Goal: Task Accomplishment & Management: Manage account settings

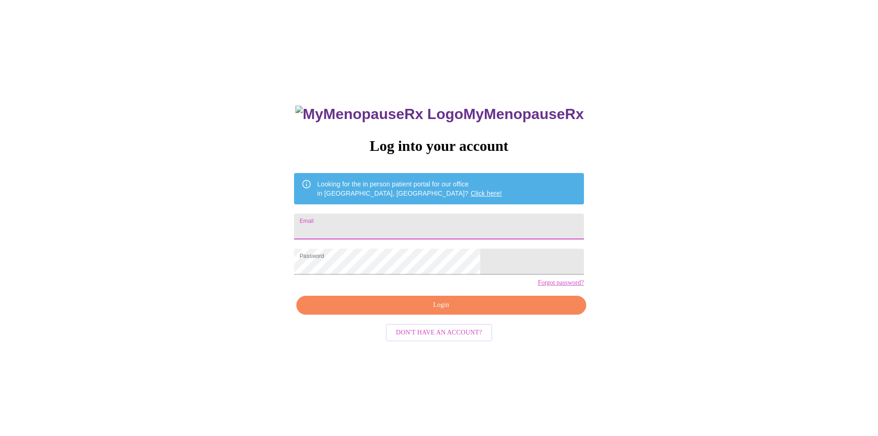
click at [393, 229] on input "Email" at bounding box center [438, 226] width 289 height 26
type input "[EMAIL_ADDRESS][PERSON_NAME][DOMAIN_NAME]"
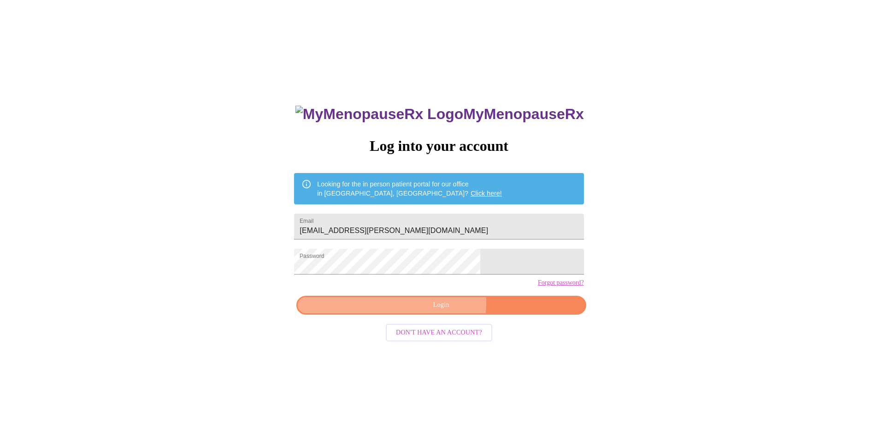
click at [443, 311] on span "Login" at bounding box center [441, 305] width 268 height 12
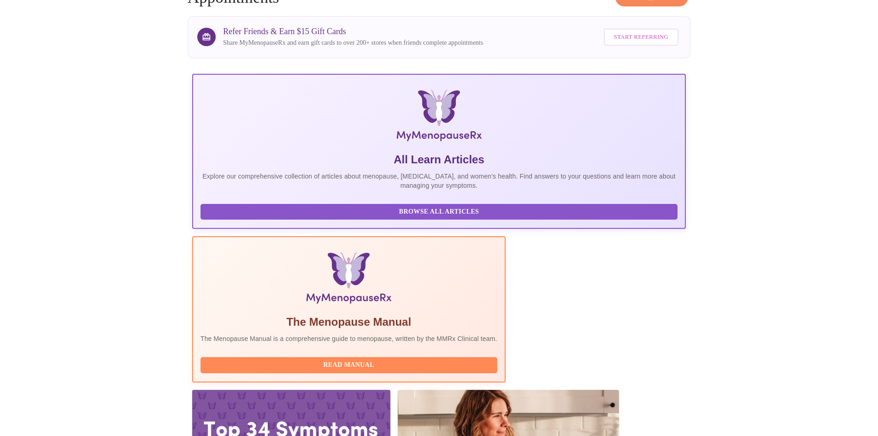
scroll to position [92, 0]
